Goal: Task Accomplishment & Management: Manage account settings

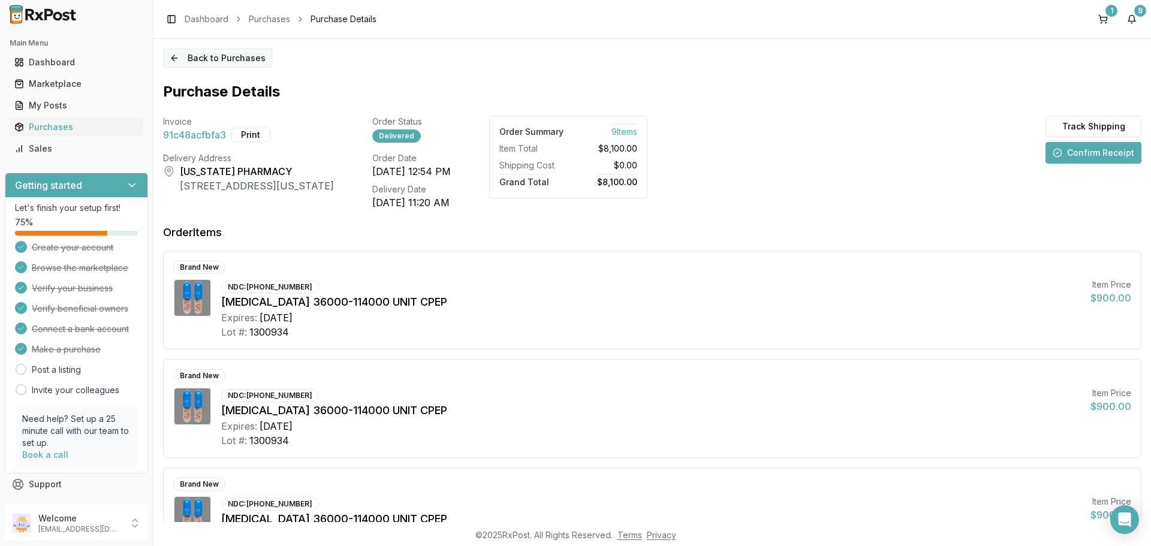
click at [213, 64] on button "Back to Purchases" at bounding box center [217, 58] width 109 height 19
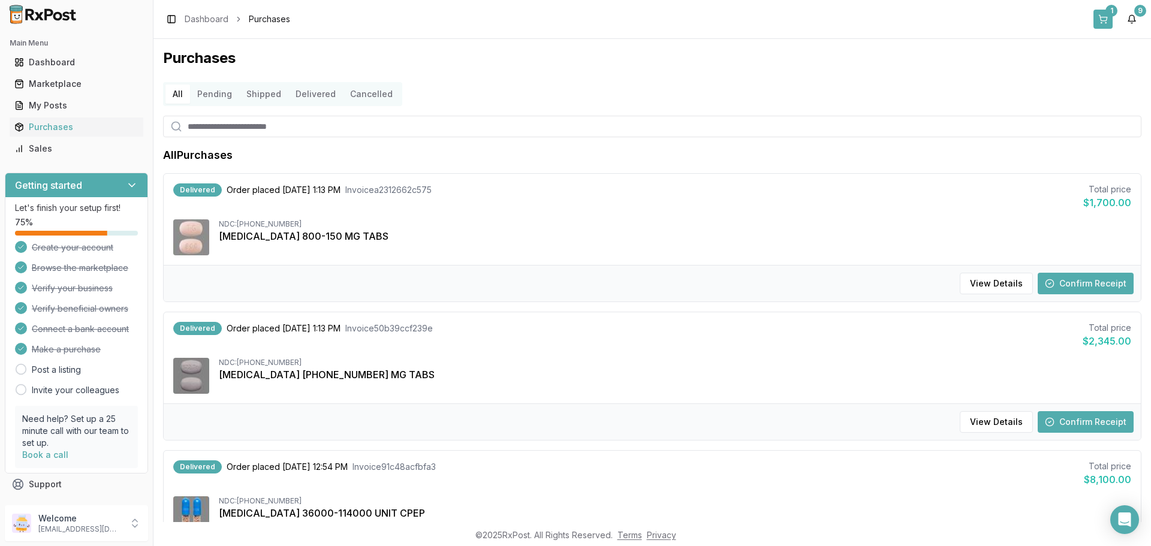
click at [1104, 25] on button "1" at bounding box center [1102, 19] width 19 height 19
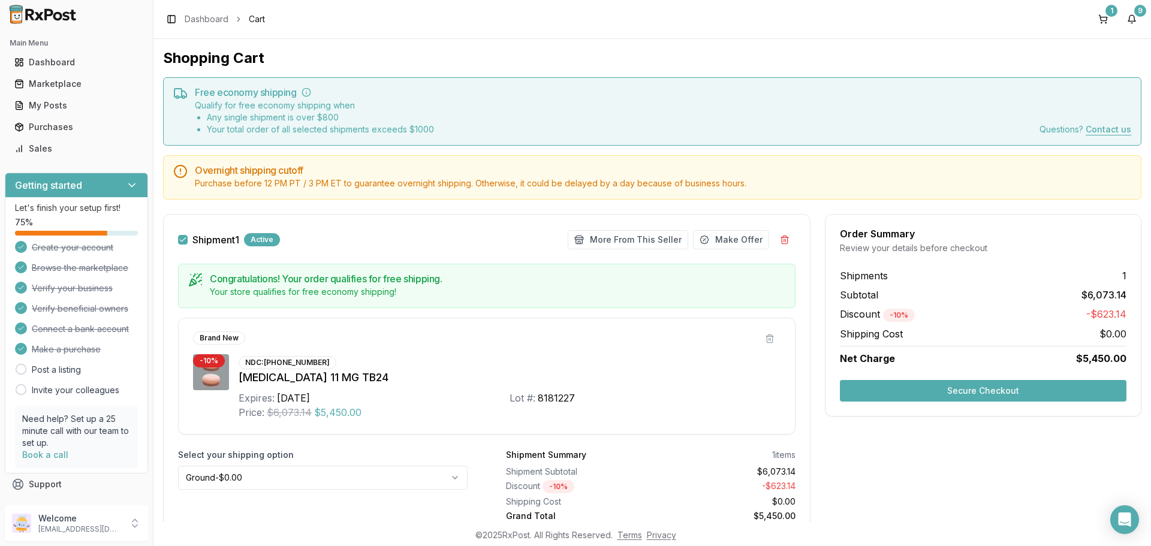
click at [28, 19] on img at bounding box center [43, 14] width 77 height 19
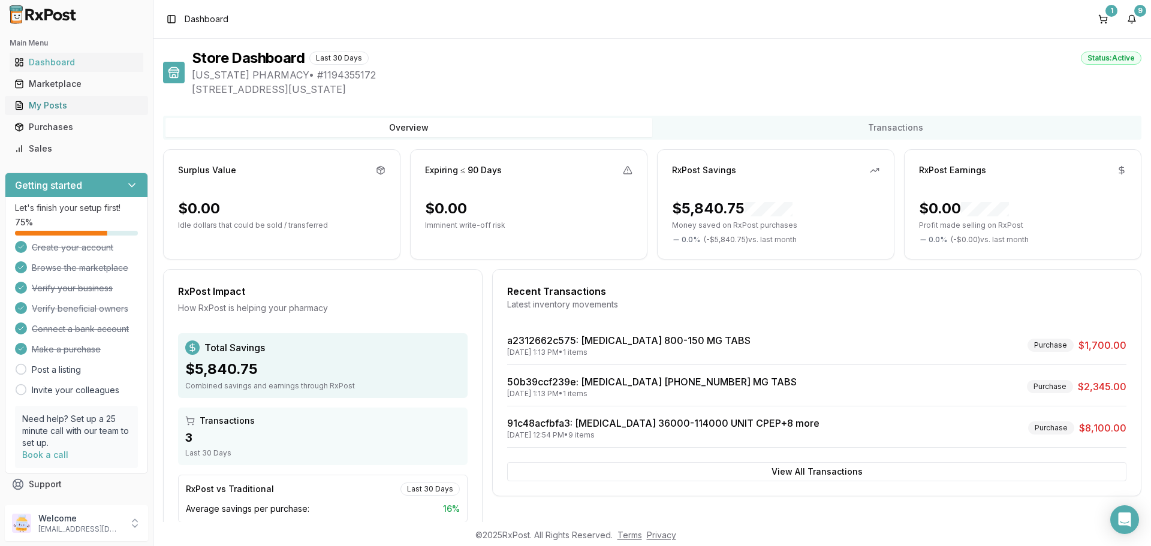
click at [66, 108] on div "My Posts" at bounding box center [76, 106] width 124 height 12
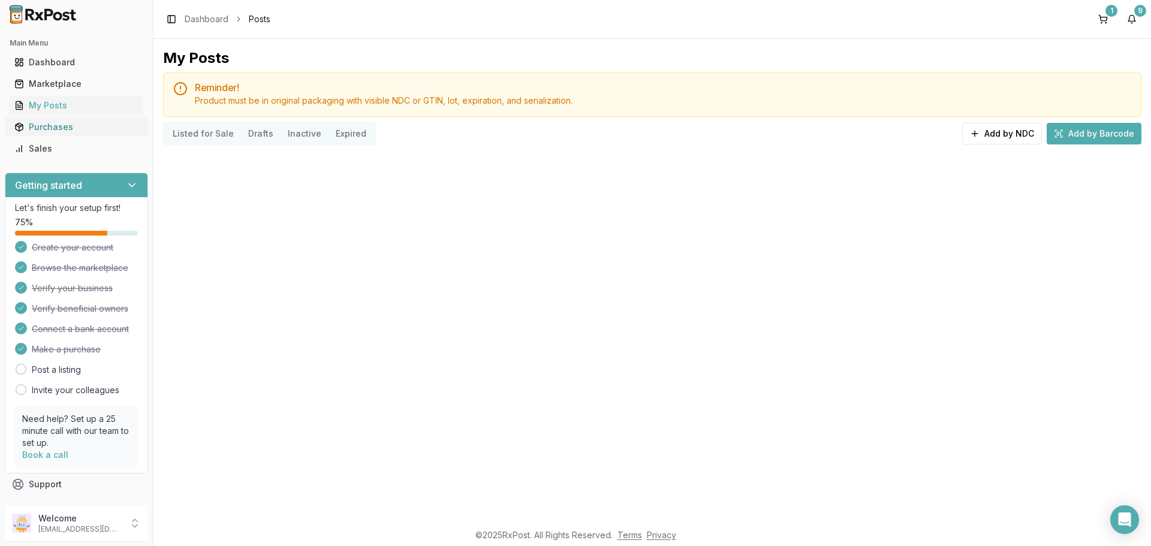
click at [58, 127] on div "Purchases" at bounding box center [76, 127] width 124 height 12
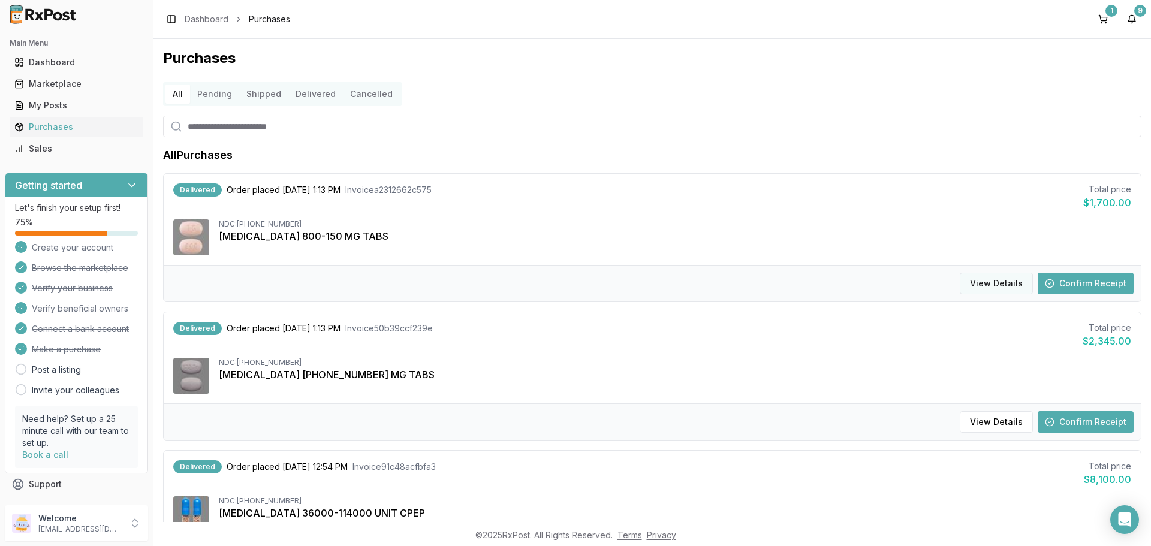
click at [1008, 285] on button "View Details" at bounding box center [996, 284] width 73 height 22
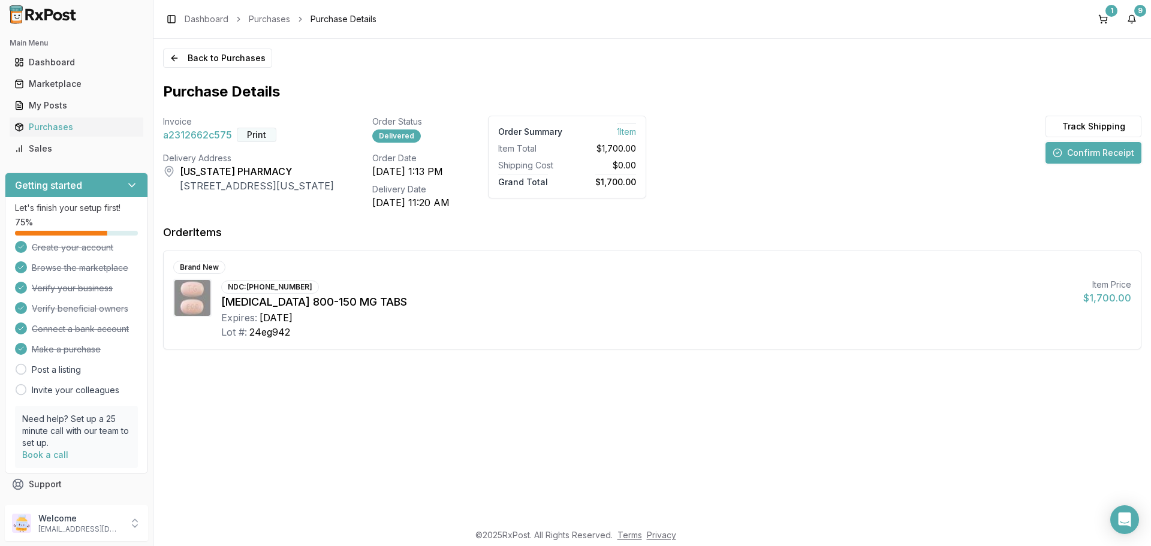
click at [260, 135] on button "Print" at bounding box center [257, 135] width 40 height 14
